Goal: Navigation & Orientation: Understand site structure

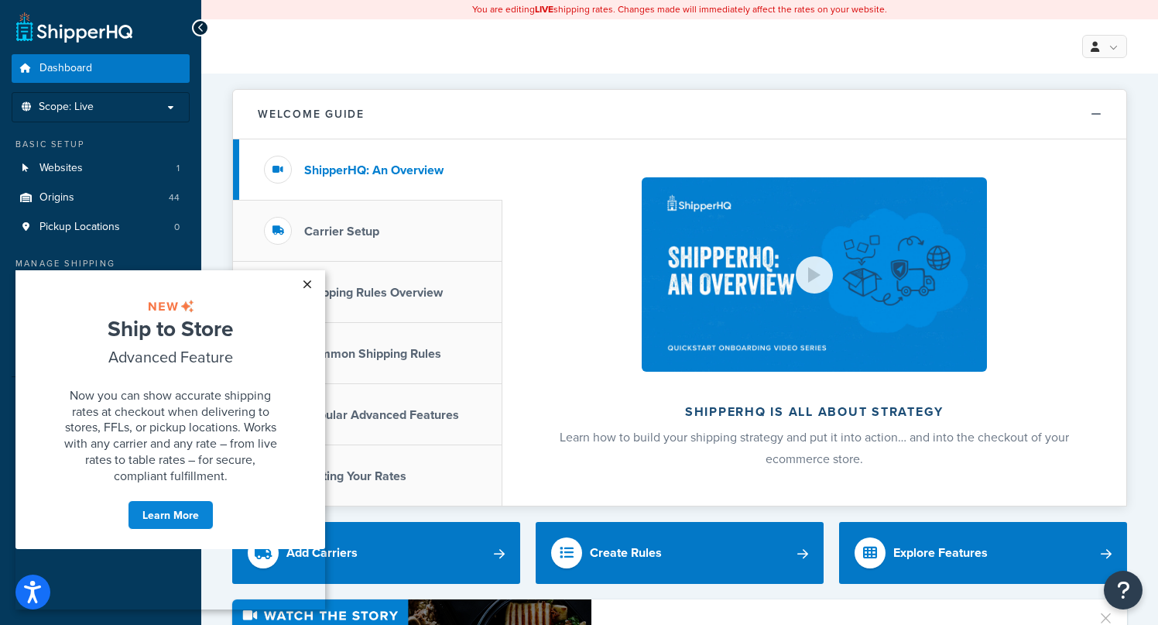
click at [307, 283] on link "×" at bounding box center [306, 284] width 27 height 28
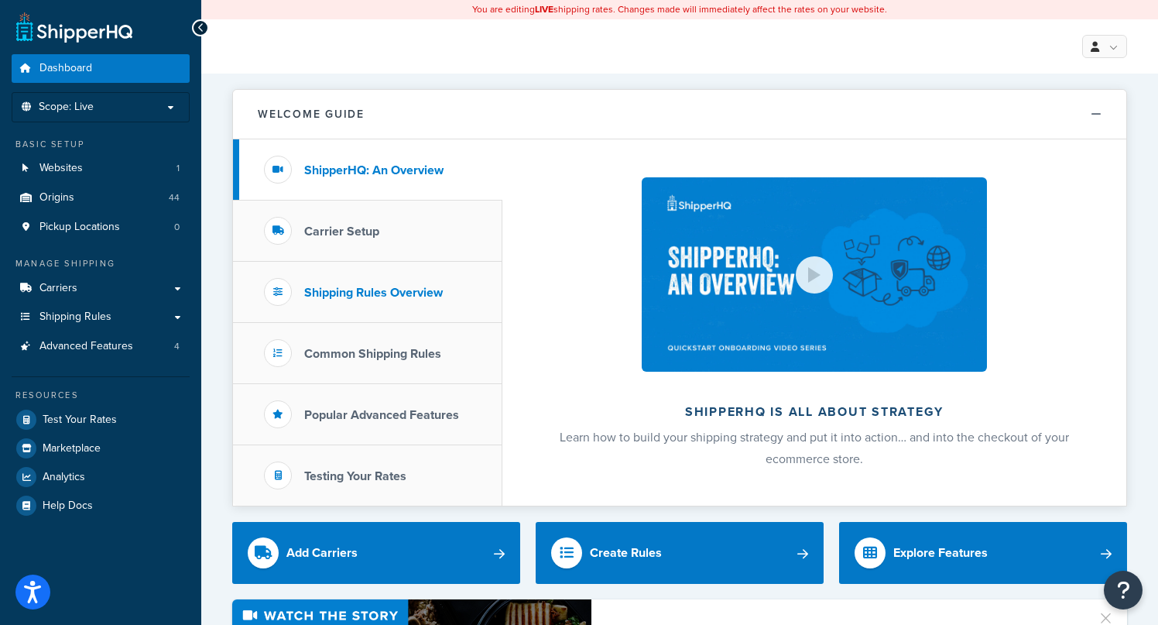
click at [393, 294] on h3 "Shipping Rules Overview" at bounding box center [373, 293] width 139 height 14
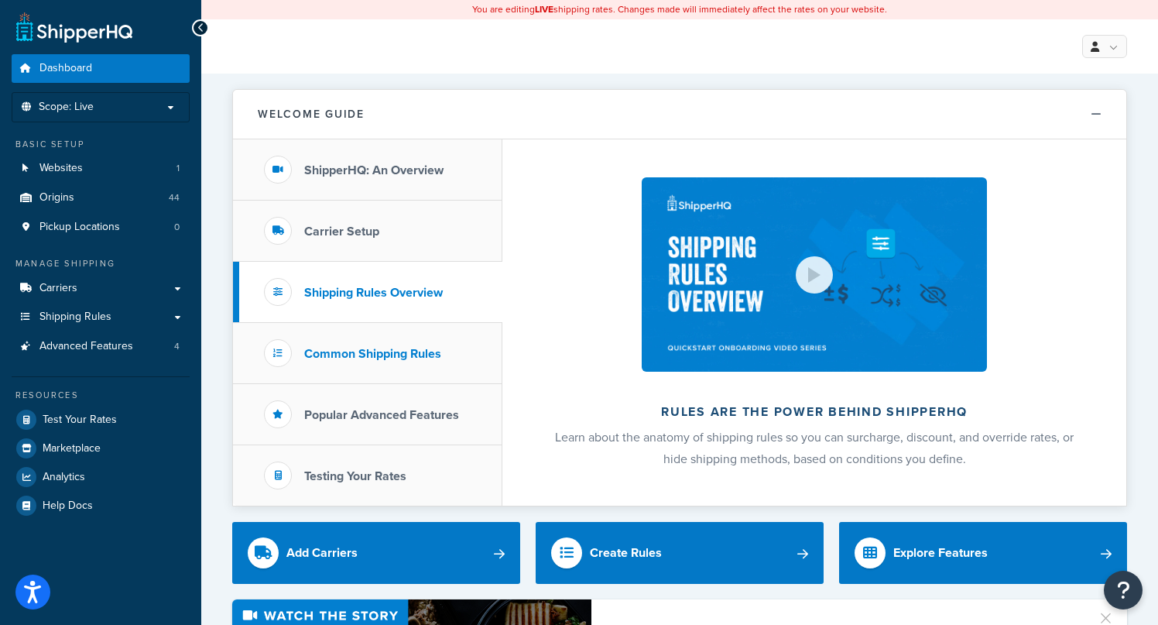
click at [394, 349] on h3 "Common Shipping Rules" at bounding box center [372, 354] width 137 height 14
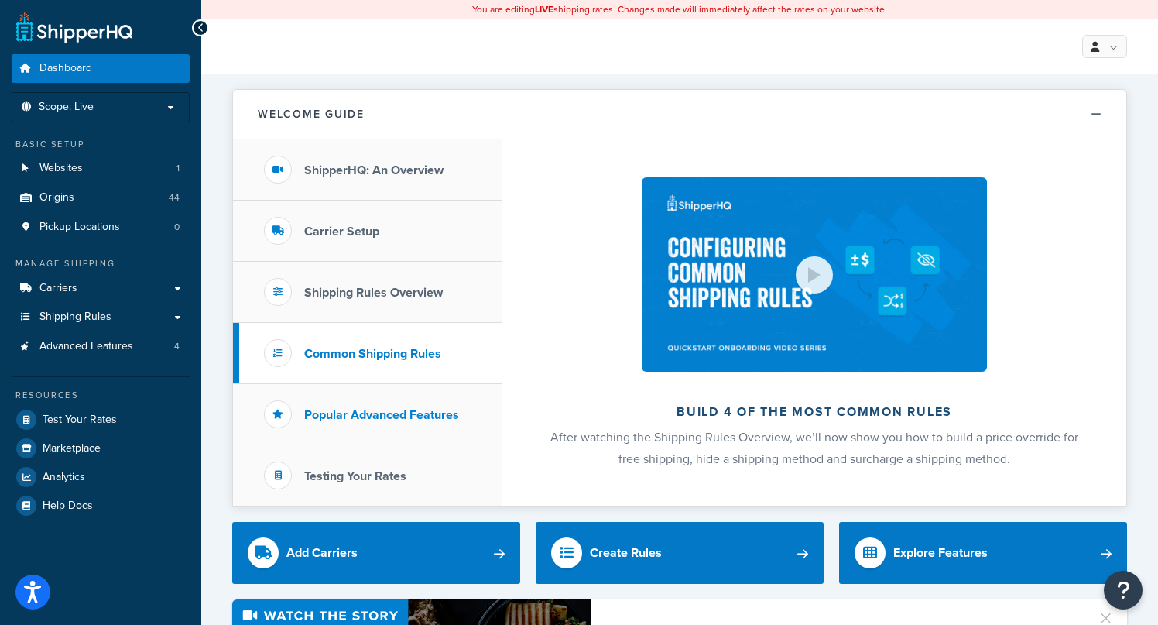
click at [392, 416] on h3 "Popular Advanced Features" at bounding box center [381, 415] width 155 height 14
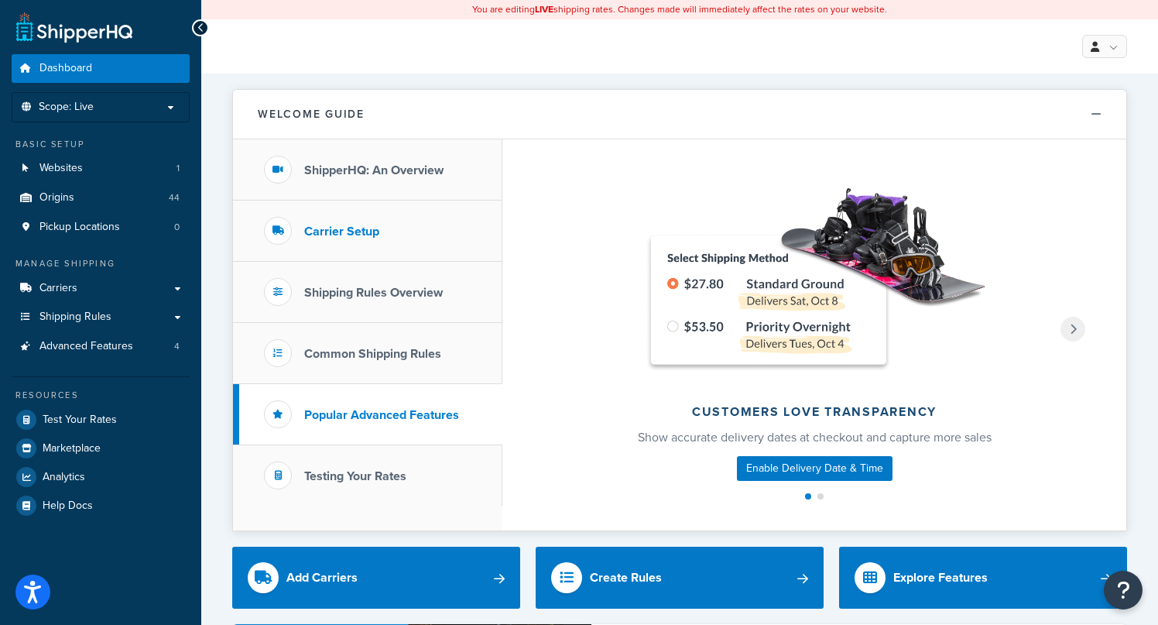
click at [361, 232] on h3 "Carrier Setup" at bounding box center [341, 231] width 75 height 14
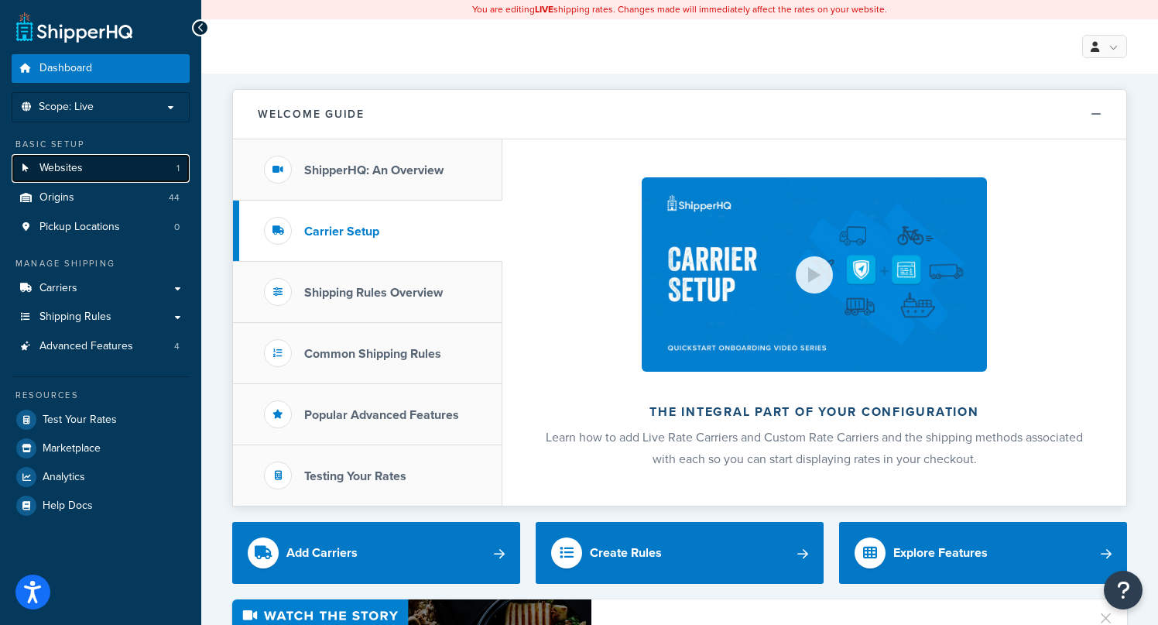
click at [91, 175] on link "Websites 1" at bounding box center [101, 168] width 178 height 29
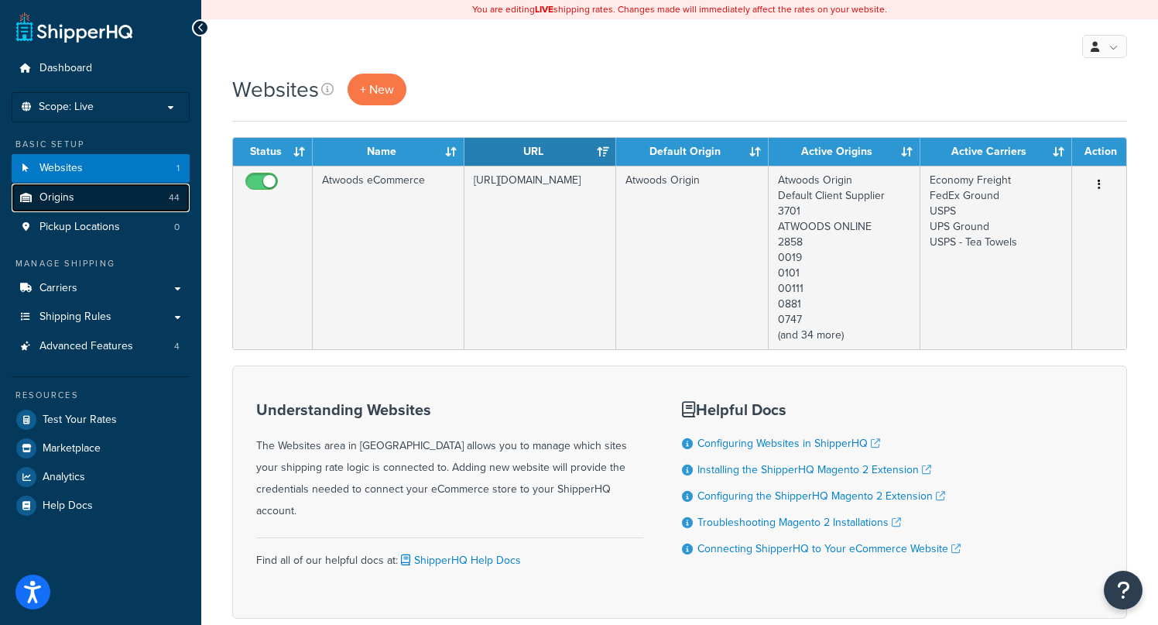
click at [81, 208] on link "Origins 44" at bounding box center [101, 197] width 178 height 29
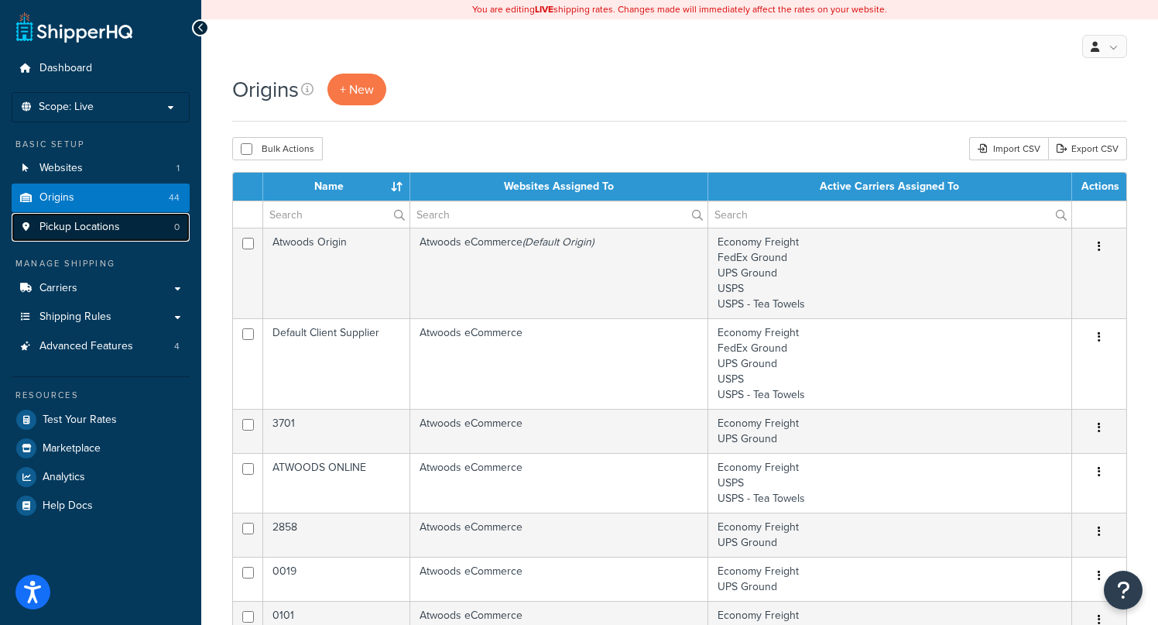
click at [84, 230] on span "Pickup Locations" at bounding box center [79, 227] width 81 height 13
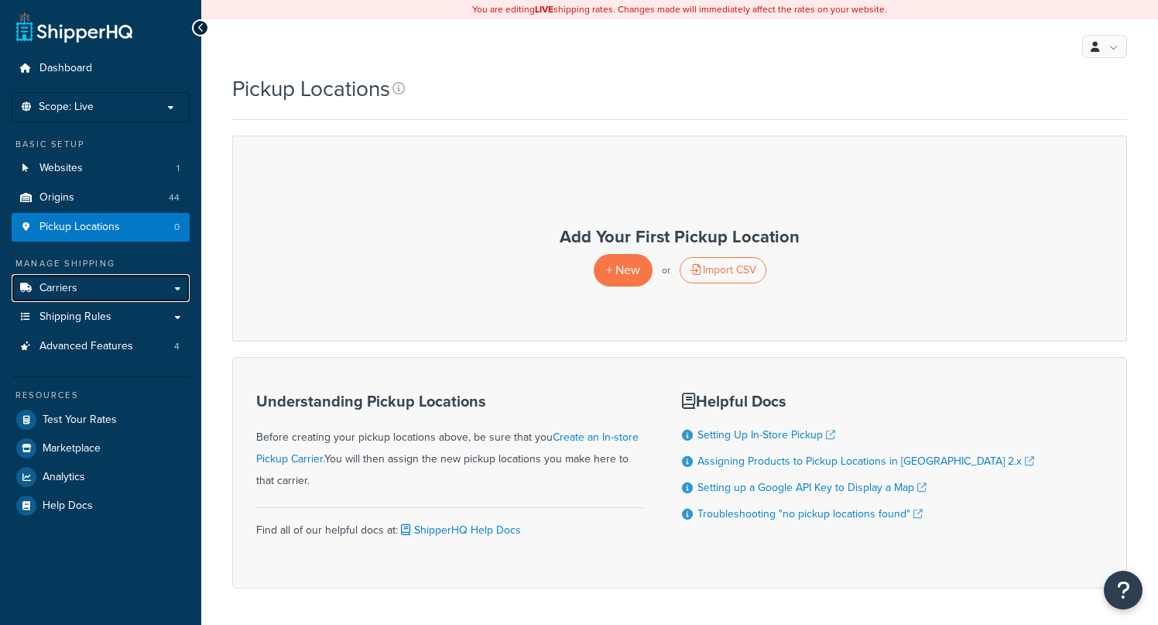
click at [84, 283] on link "Carriers" at bounding box center [101, 288] width 178 height 29
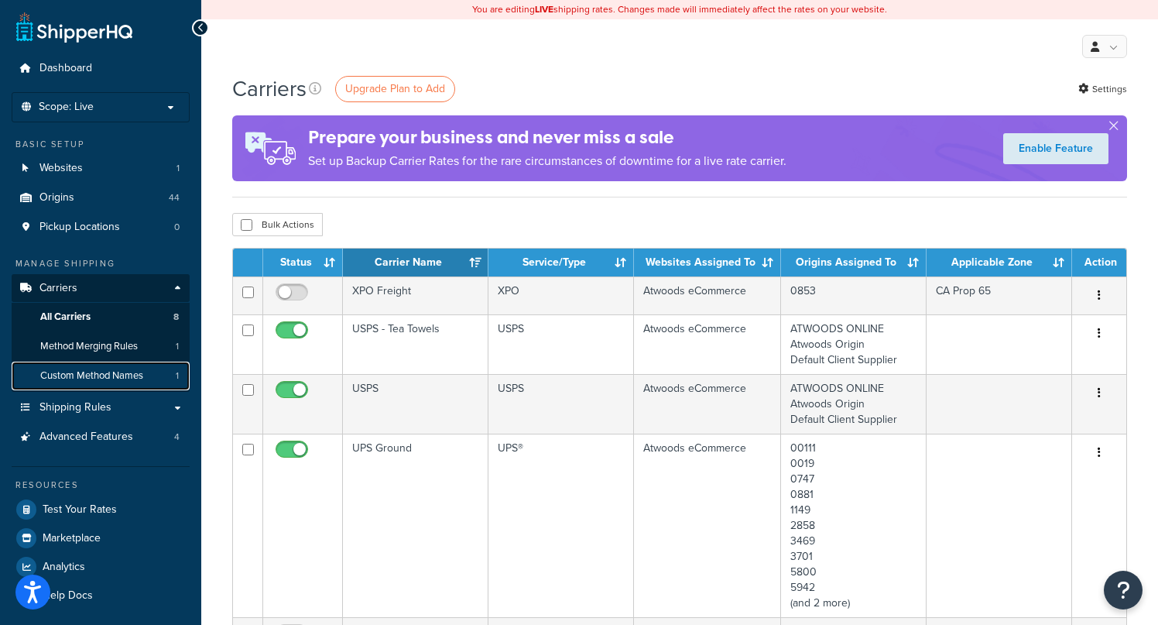
click at [130, 379] on span "Custom Method Names" at bounding box center [91, 375] width 103 height 13
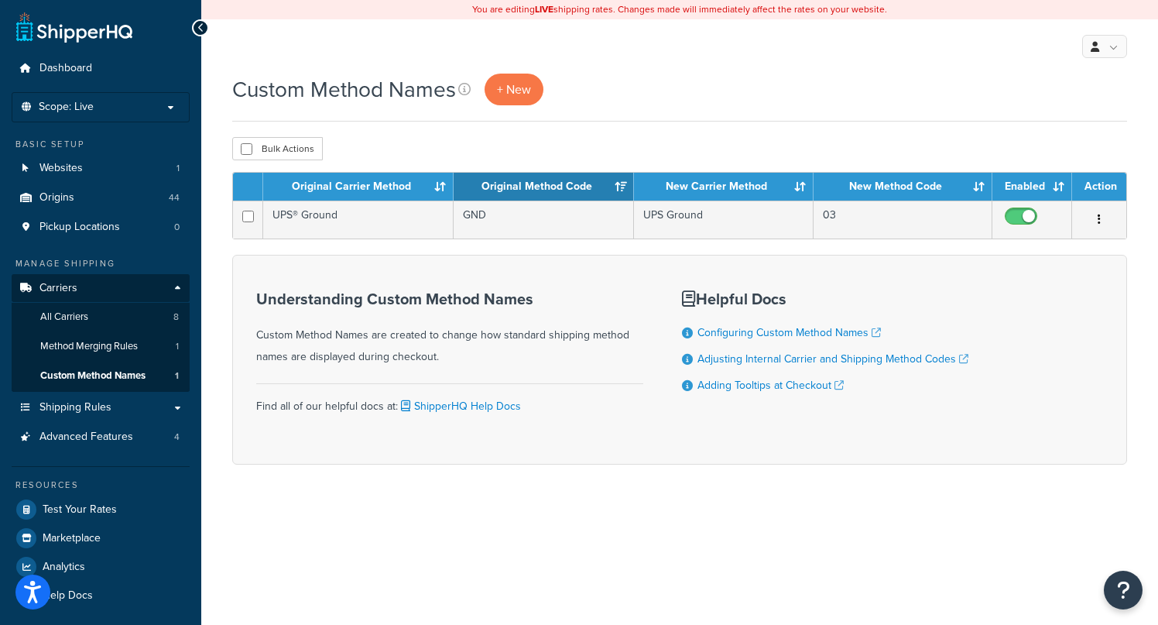
scroll to position [4, 0]
